Goal: Check status: Check status

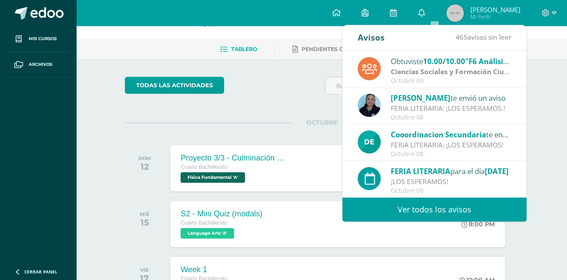
scroll to position [40, 0]
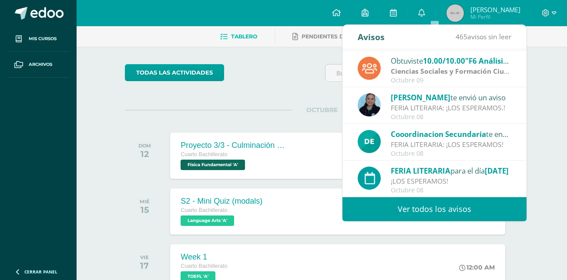
click at [464, 10] on img at bounding box center [455, 12] width 17 height 17
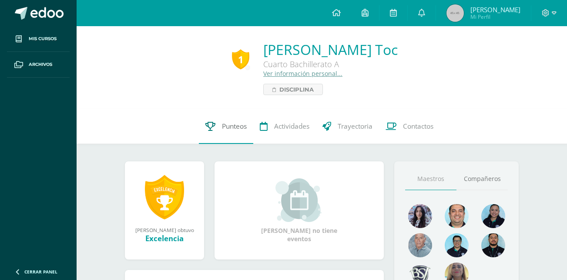
click at [239, 131] on span "Punteos" at bounding box center [234, 126] width 25 height 9
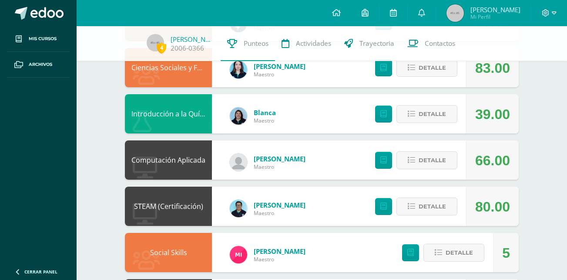
scroll to position [645, 0]
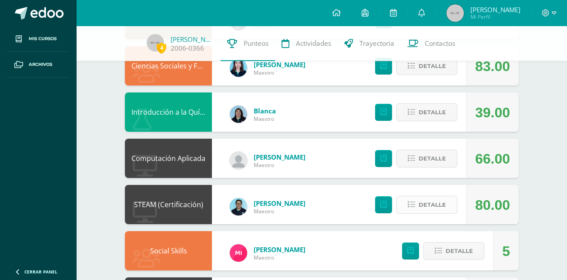
click at [443, 199] on span "Detalle" at bounding box center [432, 204] width 27 height 16
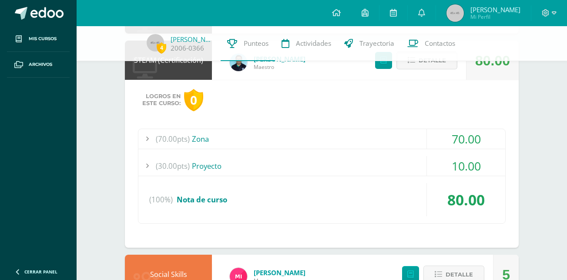
scroll to position [789, 0]
click at [471, 145] on div "70.00" at bounding box center [466, 138] width 78 height 20
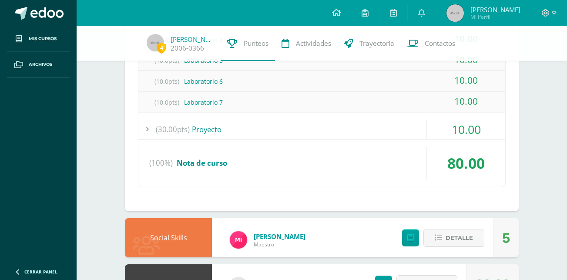
scroll to position [972, 0]
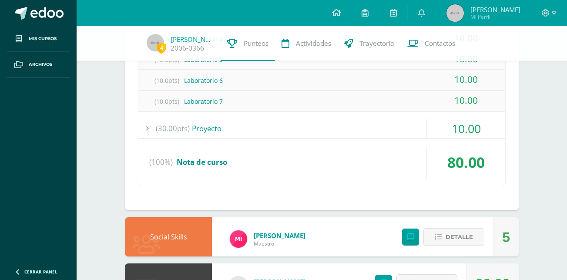
click at [468, 125] on div "10.00" at bounding box center [466, 128] width 78 height 20
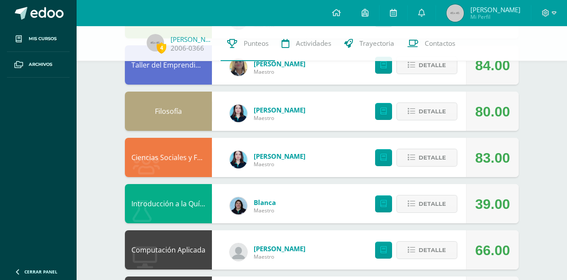
scroll to position [551, 0]
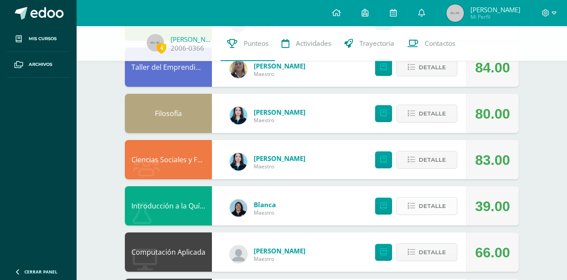
click at [440, 201] on span "Detalle" at bounding box center [432, 206] width 27 height 16
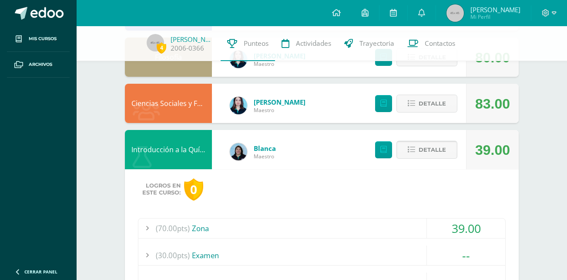
scroll to position [608, 0]
click at [459, 230] on div "39.00" at bounding box center [466, 228] width 78 height 20
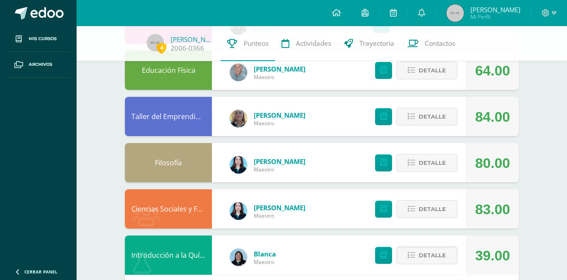
scroll to position [498, 0]
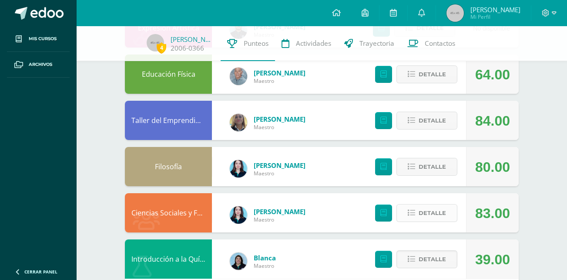
click at [427, 218] on span "Detalle" at bounding box center [432, 213] width 27 height 16
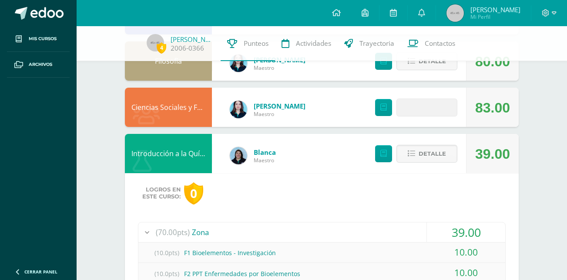
scroll to position [605, 0]
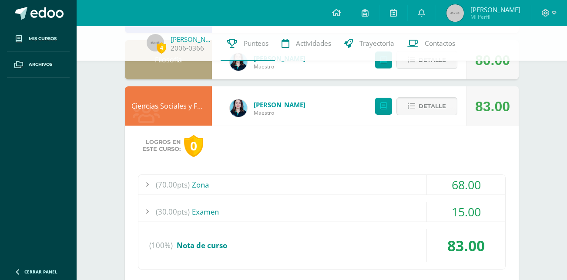
click at [464, 176] on div "68.00" at bounding box center [466, 185] width 78 height 20
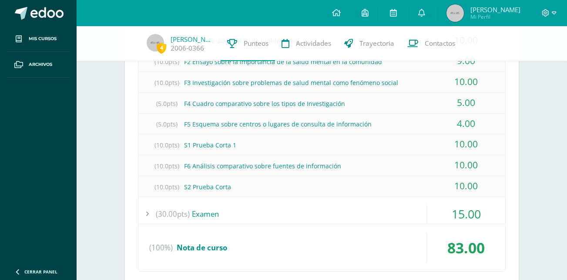
scroll to position [769, 0]
click at [464, 215] on div "15.00" at bounding box center [466, 213] width 78 height 20
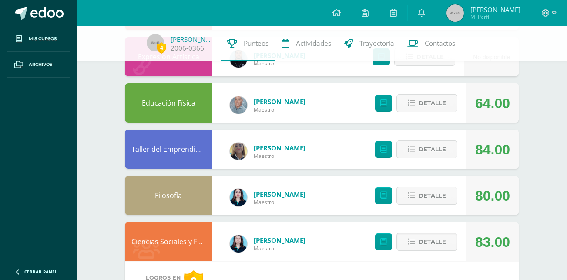
scroll to position [469, 0]
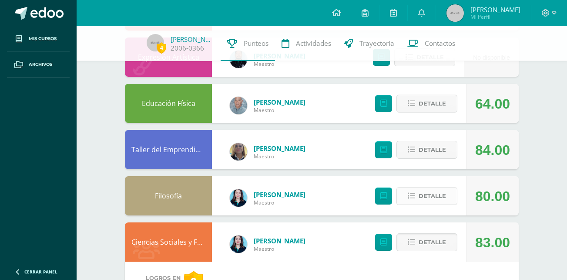
click at [446, 192] on span "Detalle" at bounding box center [432, 196] width 27 height 16
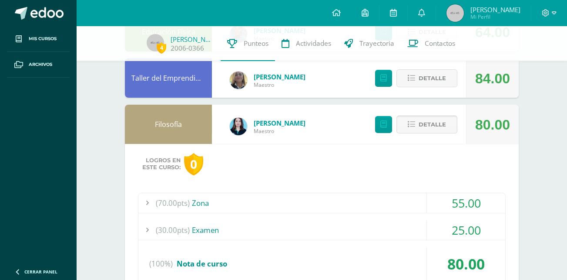
scroll to position [542, 0]
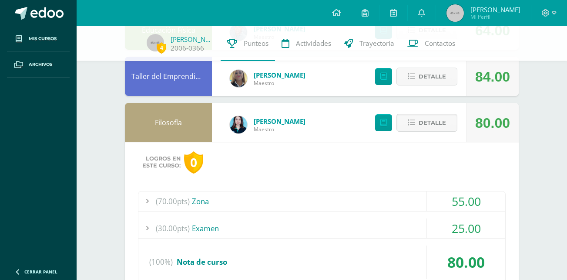
click at [463, 196] on div "55.00" at bounding box center [466, 201] width 78 height 20
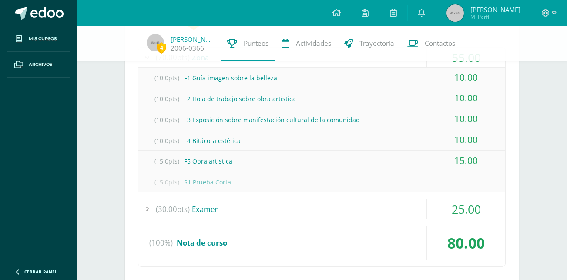
scroll to position [688, 0]
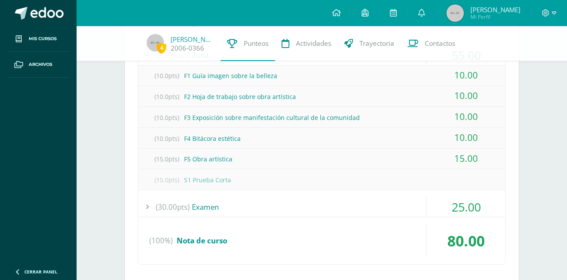
click at [474, 204] on div "25.00" at bounding box center [466, 207] width 78 height 20
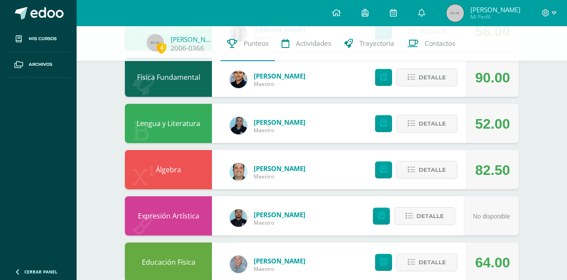
scroll to position [308, 0]
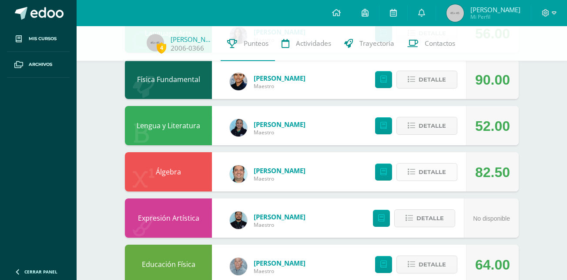
click at [445, 180] on button "Detalle" at bounding box center [427, 172] width 61 height 18
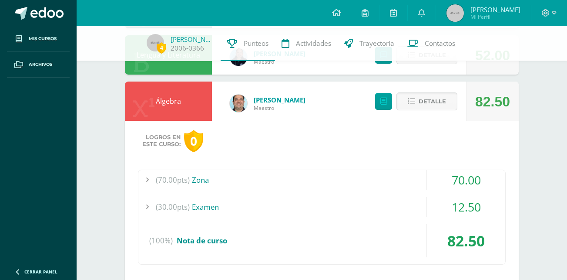
scroll to position [379, 0]
click at [463, 177] on div "70.00" at bounding box center [466, 179] width 78 height 20
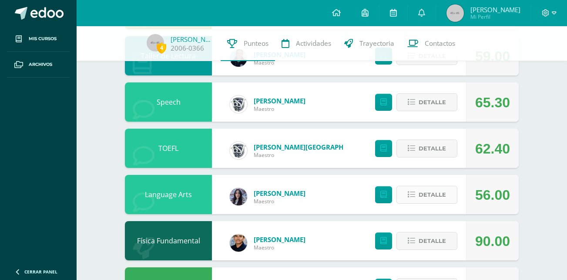
scroll to position [145, 0]
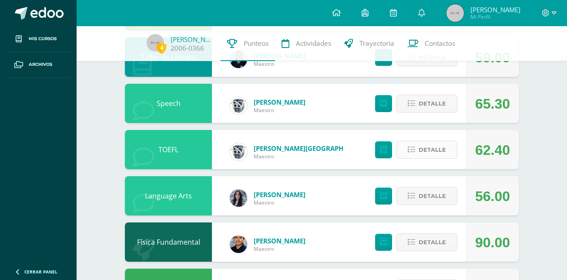
click at [445, 147] on span "Detalle" at bounding box center [432, 150] width 27 height 16
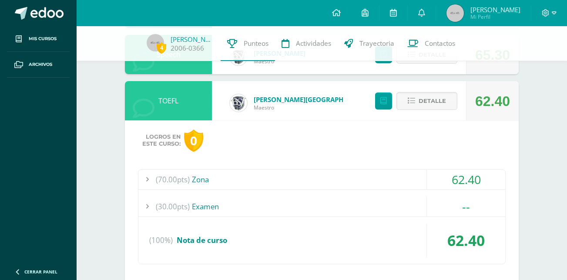
scroll to position [195, 0]
click at [459, 173] on div "62.40" at bounding box center [466, 179] width 78 height 20
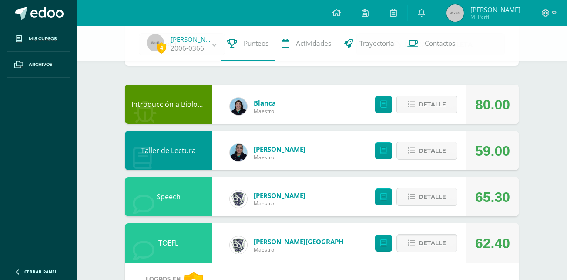
scroll to position [0, 0]
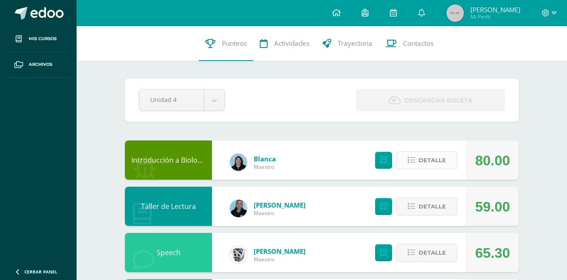
click at [415, 156] on icon at bounding box center [411, 159] width 7 height 7
